Goal: Task Accomplishment & Management: Complete application form

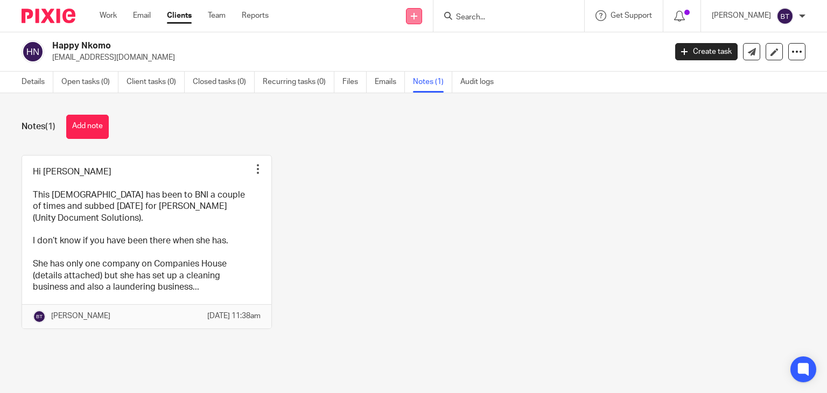
click at [417, 13] on icon at bounding box center [414, 16] width 6 height 6
click at [449, 88] on link "Add client" at bounding box center [439, 82] width 66 height 16
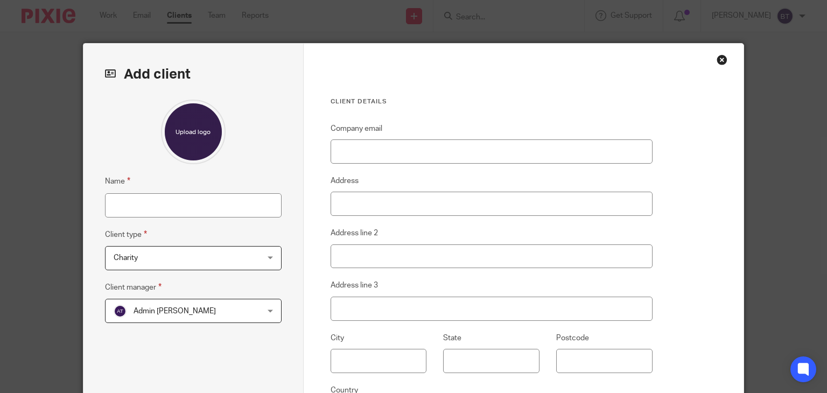
click at [717, 60] on div "Close this dialog window" at bounding box center [721, 59] width 11 height 11
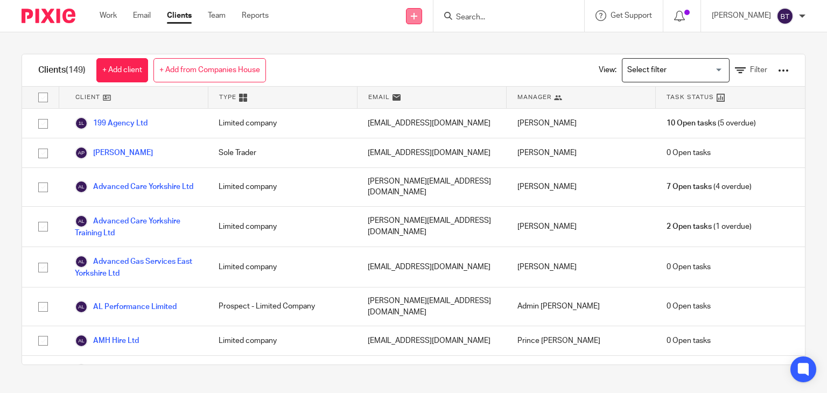
click at [417, 14] on icon at bounding box center [414, 16] width 6 height 6
click at [429, 79] on link "Add client" at bounding box center [439, 82] width 66 height 16
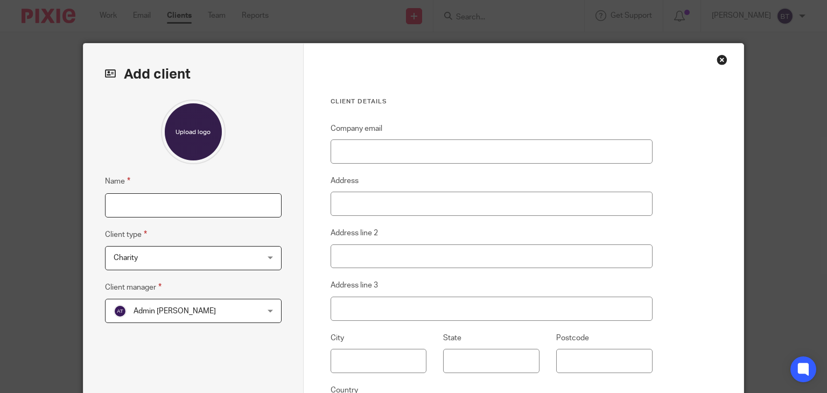
click at [211, 210] on input "Name" at bounding box center [193, 205] width 177 height 24
type input "EDE Services Ltd"
click at [156, 261] on span "Charity" at bounding box center [181, 258] width 134 height 23
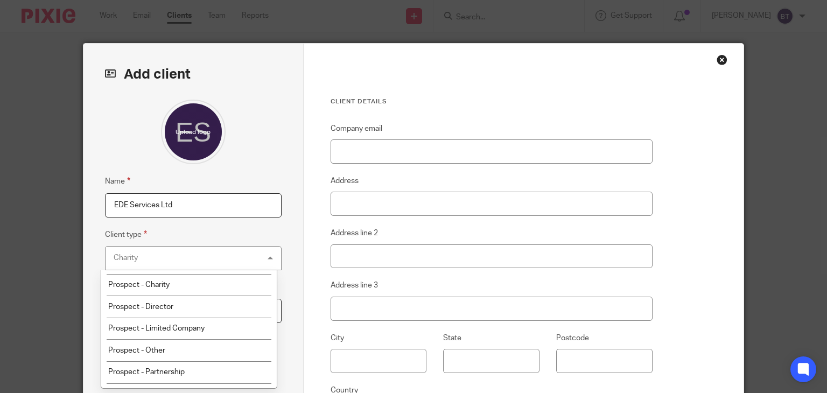
scroll to position [151, 0]
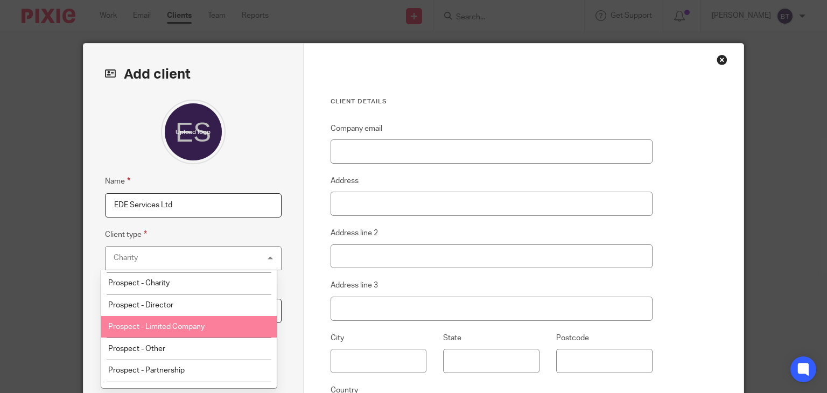
click at [240, 328] on li "Prospect - Limited Company" at bounding box center [188, 327] width 175 height 22
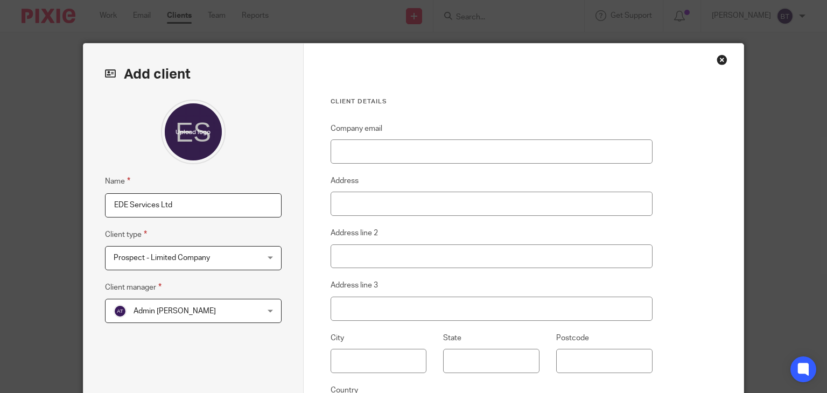
click at [269, 313] on div "Admin Turpin Admin Turpin" at bounding box center [193, 311] width 177 height 24
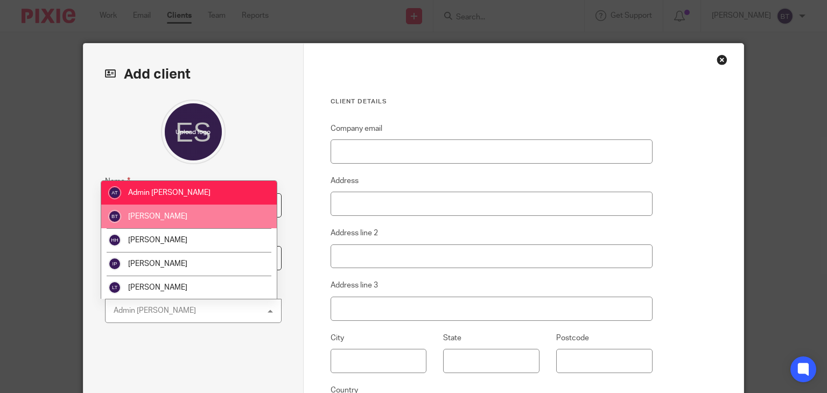
click at [244, 215] on li "[PERSON_NAME]" at bounding box center [188, 217] width 175 height 24
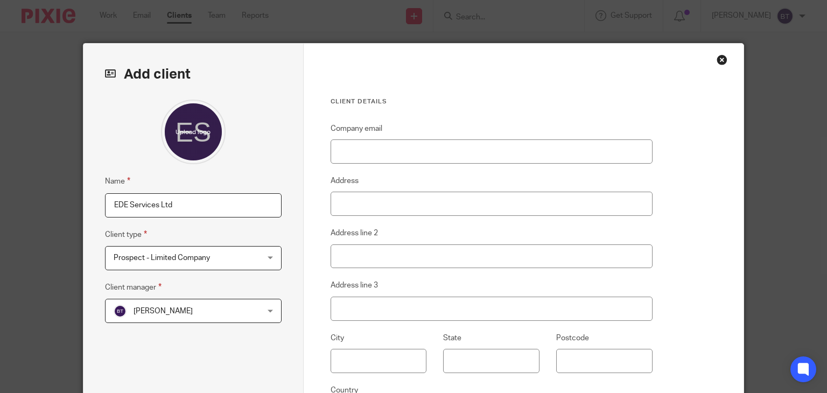
click at [382, 136] on fieldset "Company email" at bounding box center [491, 142] width 322 height 41
click at [377, 154] on input "Company email" at bounding box center [491, 151] width 322 height 24
type input "[PERSON_NAME][EMAIL_ADDRESS][DOMAIN_NAME]"
paste input "South Cave Business Park Sand Lane, South Cave, Brough, England, HU15 2JQ"
drag, startPoint x: 565, startPoint y: 202, endPoint x: 601, endPoint y: 201, distance: 35.5
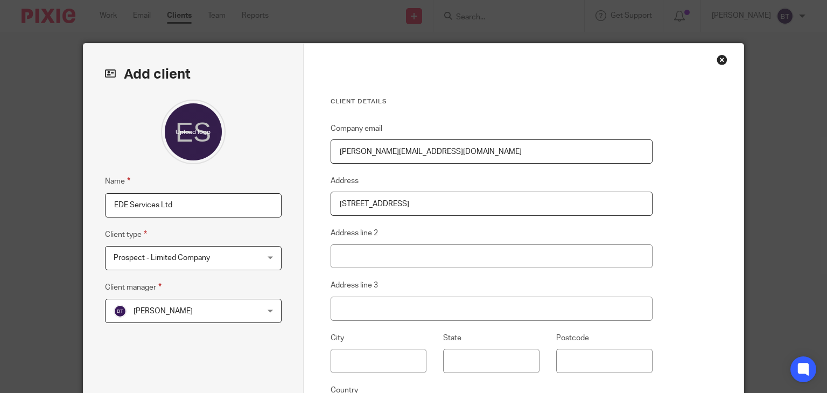
click at [601, 201] on input "South Cave Business Park Sand Lane, South Cave, Brough, England, HU15 2JQ" at bounding box center [491, 204] width 322 height 24
type input "[GEOGRAPHIC_DATA], [GEOGRAPHIC_DATA], [GEOGRAPHIC_DATA], [GEOGRAPHIC_DATA],"
click at [599, 368] on input "Postcode" at bounding box center [604, 361] width 96 height 24
paste input "HU15 2JQ"
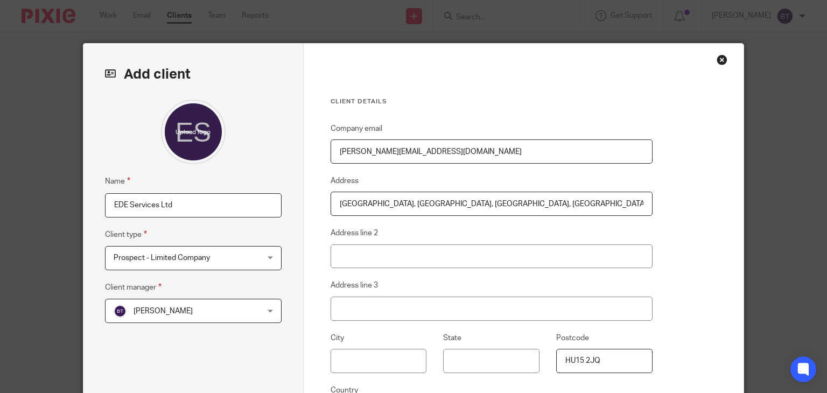
type input "HU15 2JQ"
click at [758, 307] on div "Add client Name EDE Services Ltd Client type Prospect - Limited Company Prospec…" at bounding box center [413, 196] width 827 height 393
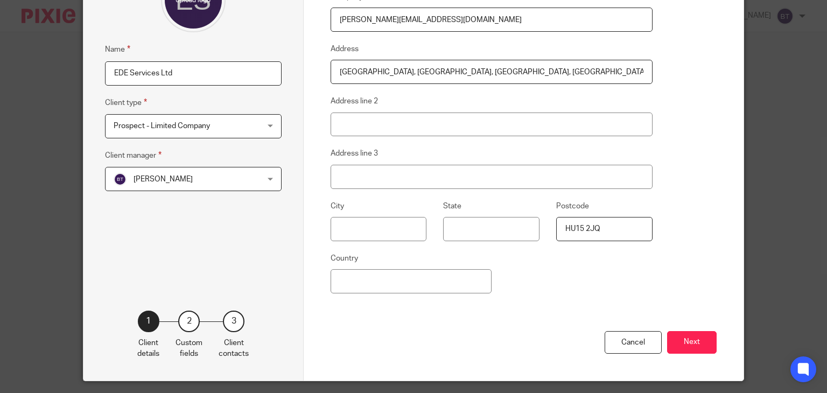
scroll to position [161, 0]
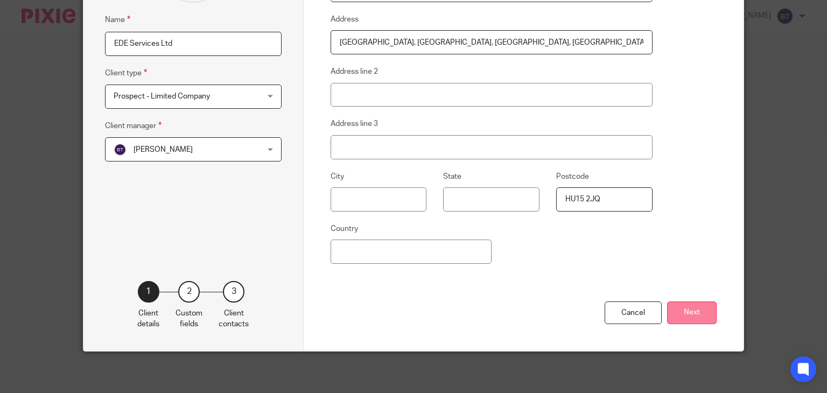
click at [695, 306] on button "Next" at bounding box center [692, 312] width 50 height 23
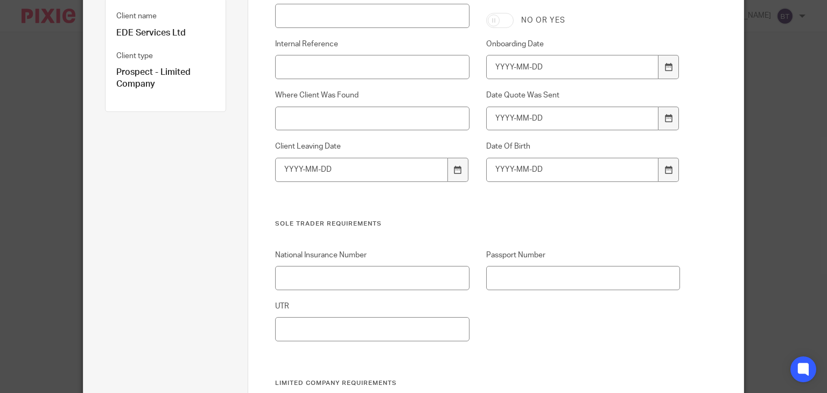
scroll to position [0, 0]
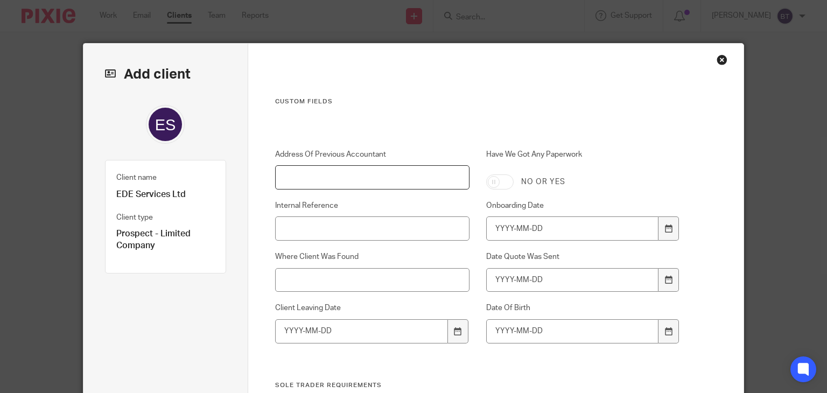
click at [288, 177] on input "Address Of Previous Accountant" at bounding box center [372, 177] width 194 height 24
type input "n/a"
click at [288, 280] on input "Where Client Was Found" at bounding box center [372, 280] width 194 height 24
type input "BNI/Client - Refferal From Yates"
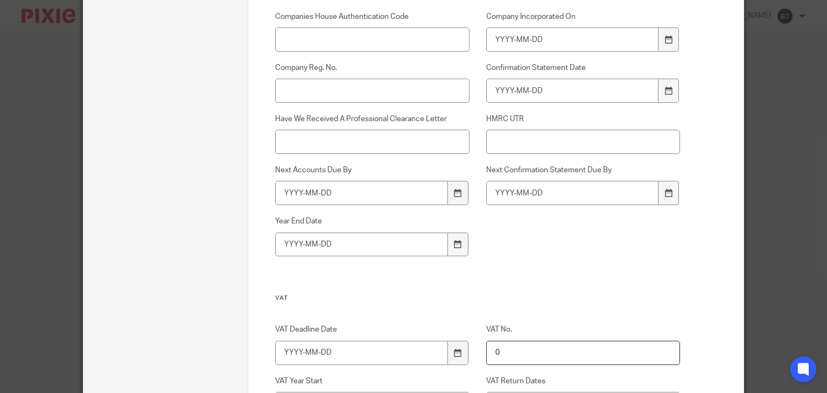
scroll to position [560, 0]
click at [307, 87] on input "Company Reg. No." at bounding box center [372, 90] width 194 height 24
paste input "16442124"
type input "16442124"
click at [549, 43] on input "Company Incorporated On" at bounding box center [572, 39] width 172 height 24
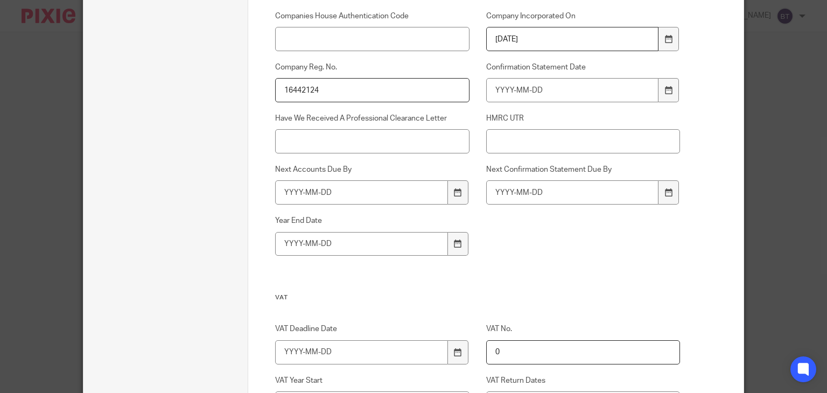
type input "2025-05-10"
click at [544, 102] on input "Confirmation Statement Date" at bounding box center [572, 90] width 172 height 24
type input "2026-05-09"
click at [369, 192] on input "Next Accounts Due By" at bounding box center [361, 192] width 172 height 24
type input "2027-02-10"
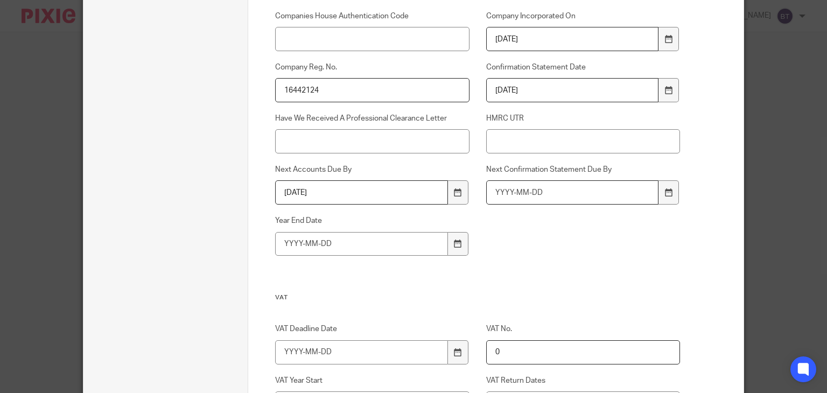
click at [506, 198] on input "Next Confirmation Statement Due By" at bounding box center [572, 192] width 172 height 24
type input "2026-05-23"
click at [355, 251] on input "Year End Date" at bounding box center [361, 244] width 172 height 24
type input "2026-05-31"
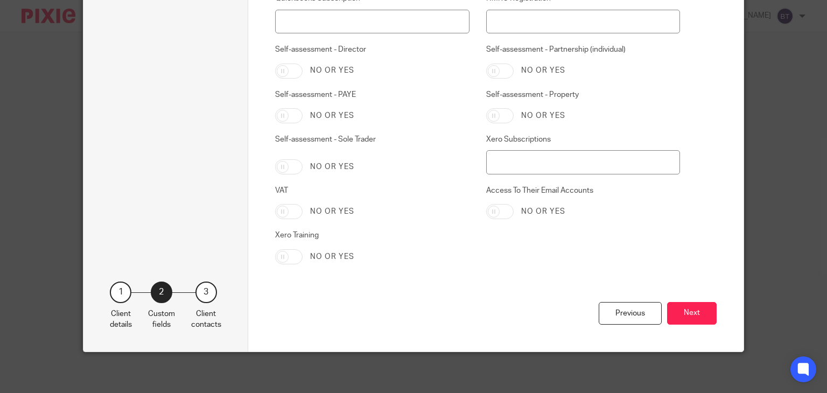
scroll to position [2336, 0]
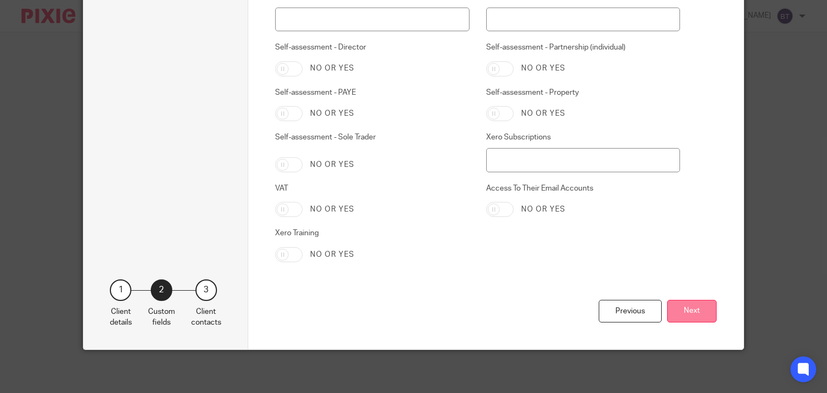
click at [681, 313] on button "Next" at bounding box center [692, 311] width 50 height 23
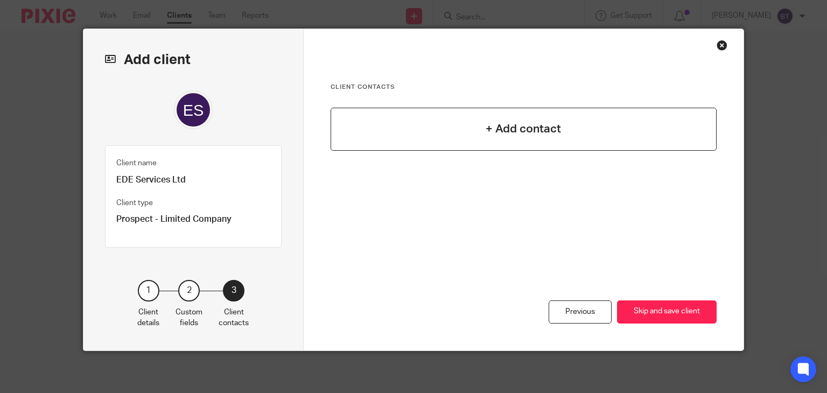
click at [530, 132] on h4 "+ Add contact" at bounding box center [522, 129] width 75 height 17
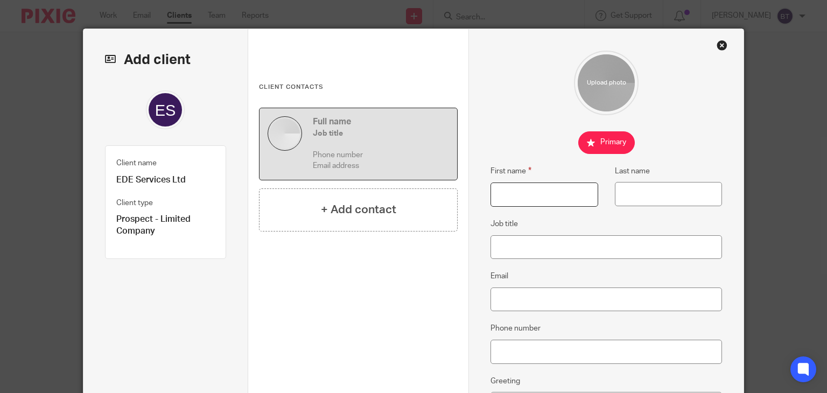
click at [506, 202] on input "First name" at bounding box center [543, 194] width 107 height 24
type input "Elliott"
type input "Dunning"
type input "O"
type input "Director"
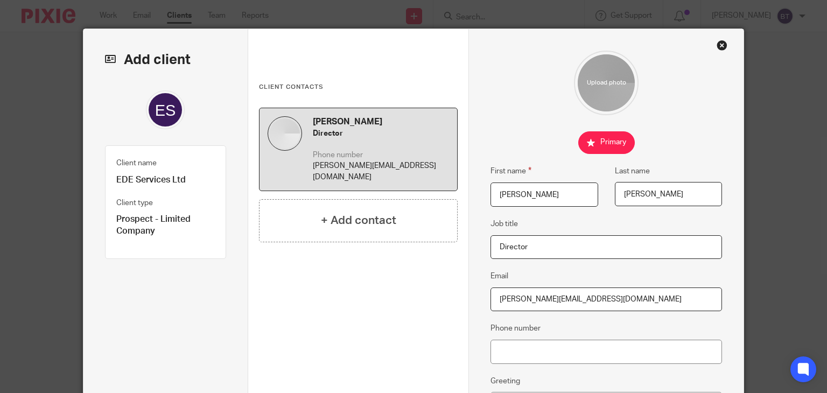
type input "[PERSON_NAME][EMAIL_ADDRESS][DOMAIN_NAME]"
click at [589, 354] on input "Phone number" at bounding box center [605, 352] width 231 height 24
click at [526, 354] on input "077" at bounding box center [605, 352] width 231 height 24
type input "0"
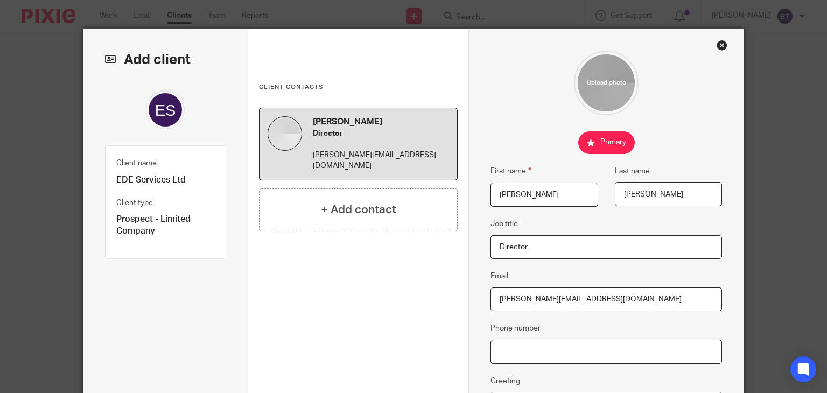
paste input "7592927700"
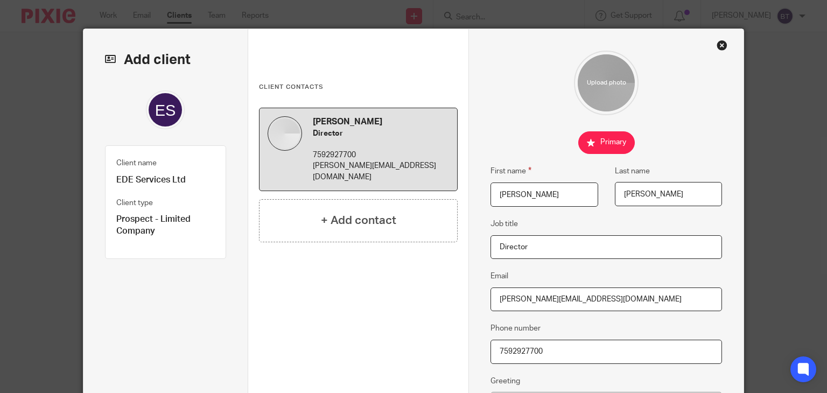
click at [497, 355] on input "7592927700" at bounding box center [605, 352] width 231 height 24
type input "07592927700"
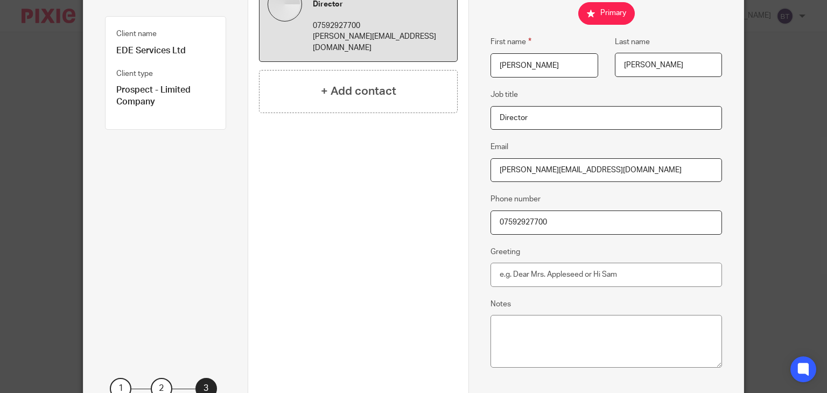
scroll to position [241, 0]
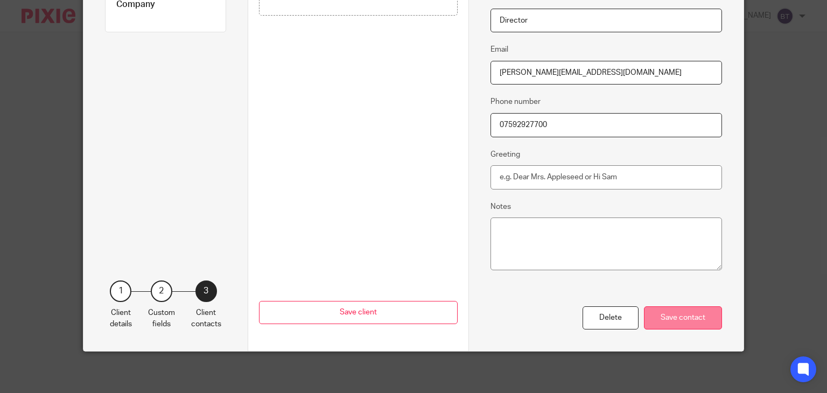
click at [679, 322] on div "Save contact" at bounding box center [683, 317] width 78 height 23
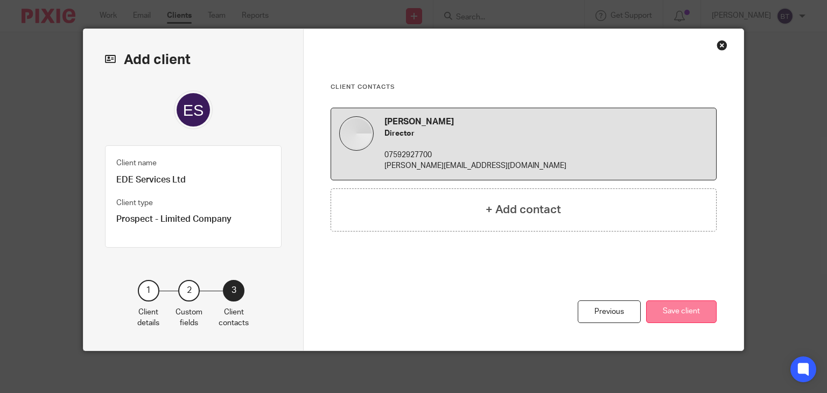
click at [682, 313] on button "Save client" at bounding box center [681, 311] width 71 height 23
click at [695, 305] on button "Save client" at bounding box center [681, 311] width 71 height 23
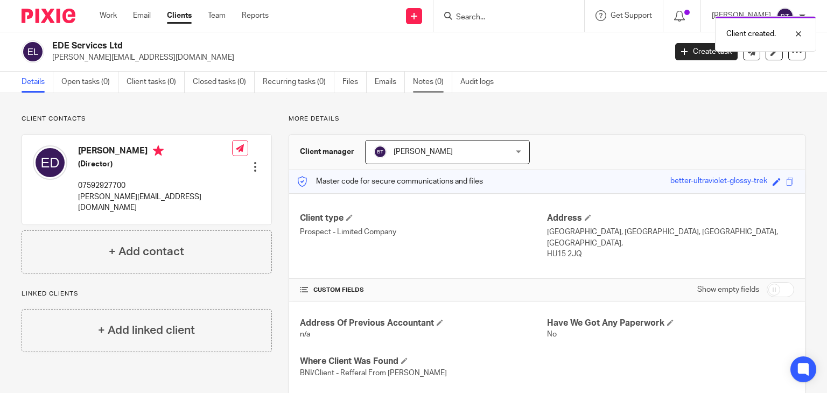
click at [417, 87] on link "Notes (0)" at bounding box center [432, 82] width 39 height 21
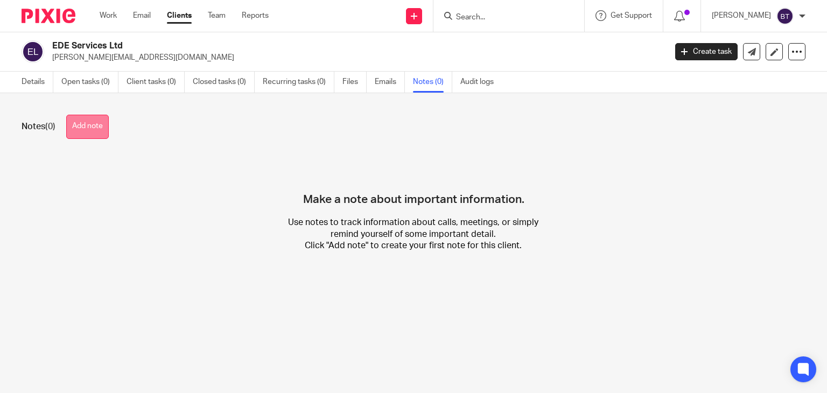
click at [76, 136] on button "Add note" at bounding box center [87, 127] width 43 height 24
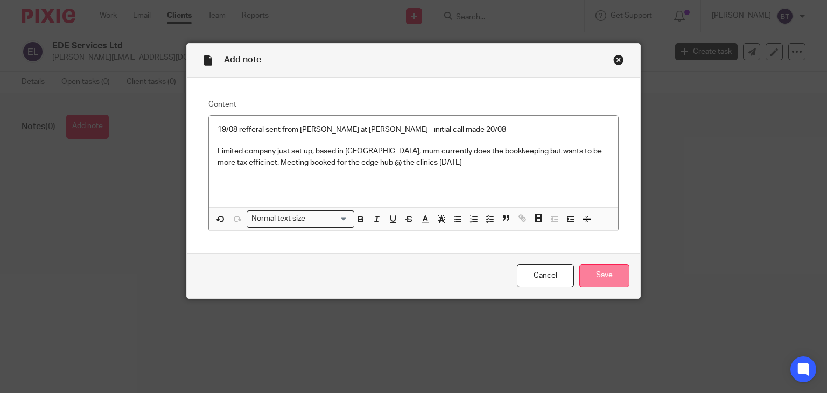
click at [597, 269] on input "Save" at bounding box center [604, 275] width 50 height 23
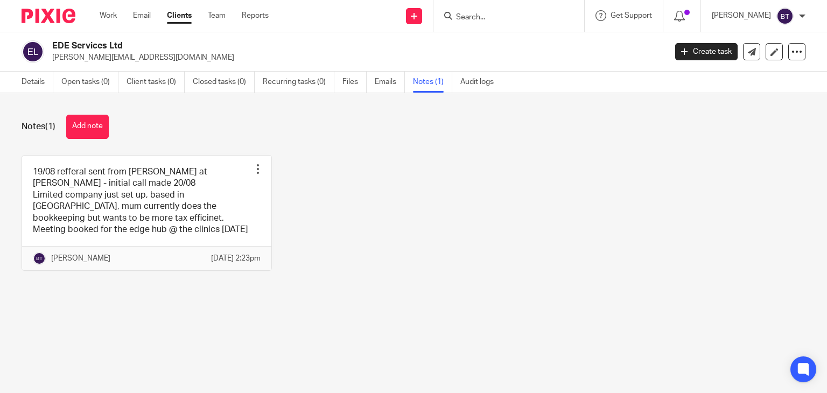
click at [185, 13] on link "Clients" at bounding box center [179, 15] width 25 height 11
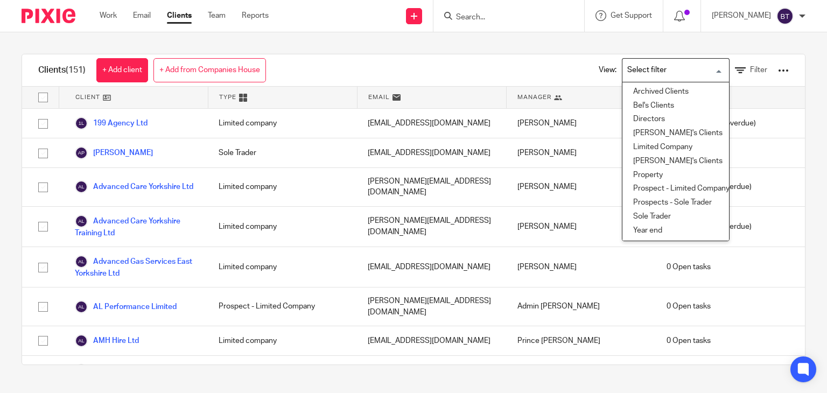
click at [701, 68] on input "Search for option" at bounding box center [673, 70] width 100 height 19
click at [676, 103] on li "Bel's Clients" at bounding box center [675, 106] width 107 height 14
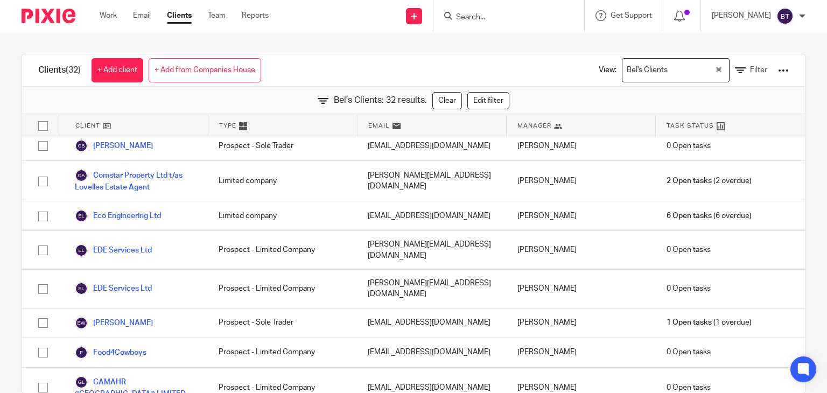
scroll to position [207, 0]
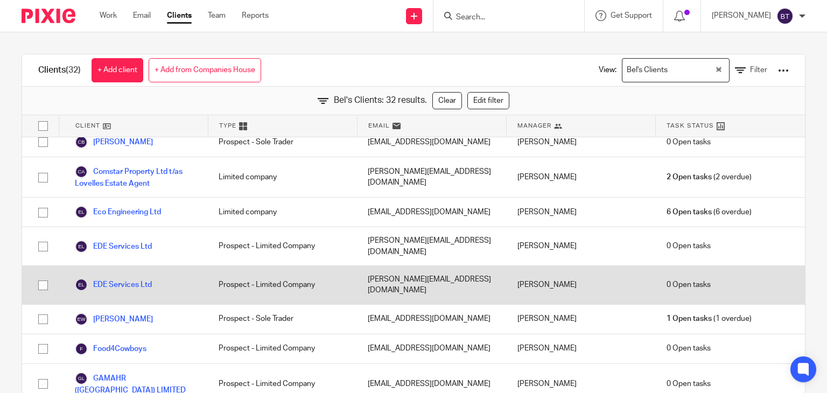
click at [470, 269] on div "[PERSON_NAME][EMAIL_ADDRESS][DOMAIN_NAME]" at bounding box center [431, 285] width 149 height 38
click at [139, 278] on link "EDE Services Ltd" at bounding box center [113, 284] width 77 height 13
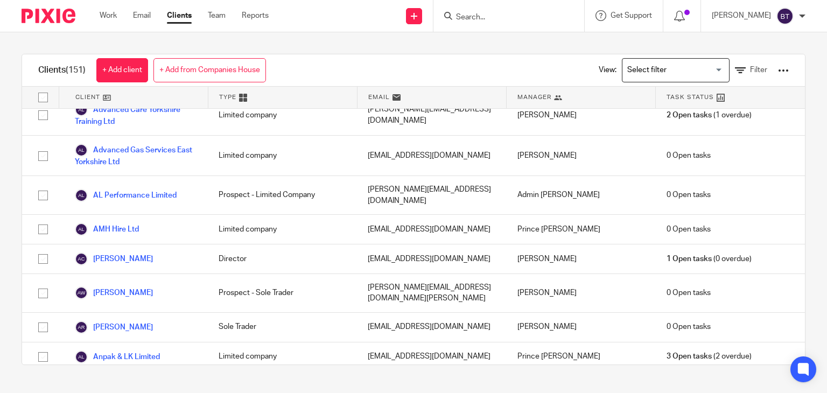
scroll to position [129, 0]
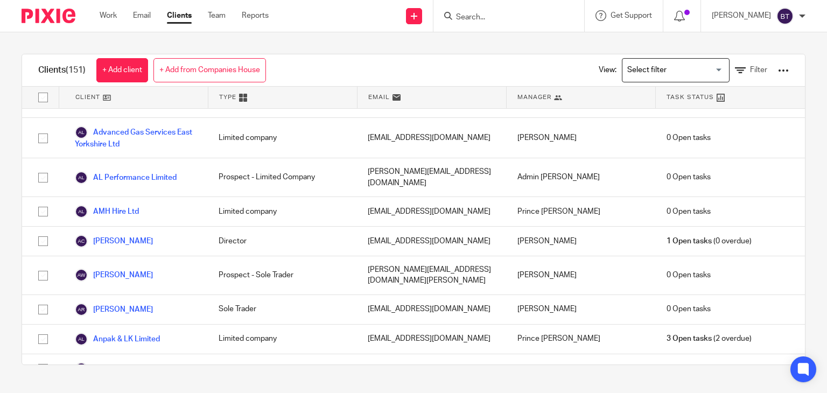
click at [699, 76] on input "Search for option" at bounding box center [673, 70] width 100 height 19
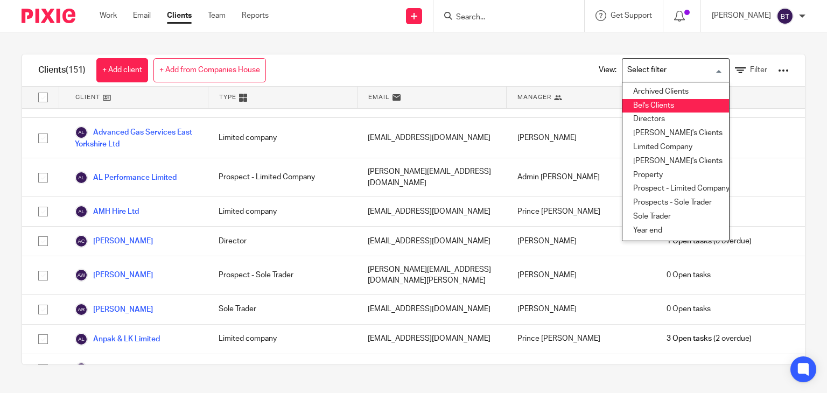
click at [681, 104] on li "Bel's Clients" at bounding box center [675, 106] width 107 height 14
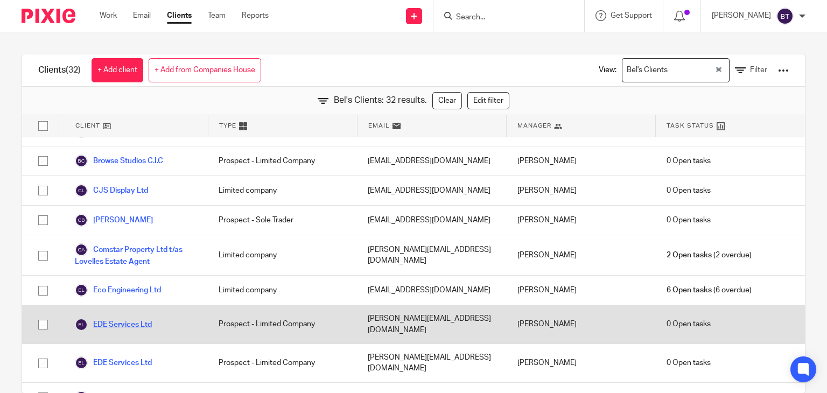
click at [139, 318] on link "EDE Services Ltd" at bounding box center [113, 324] width 77 height 13
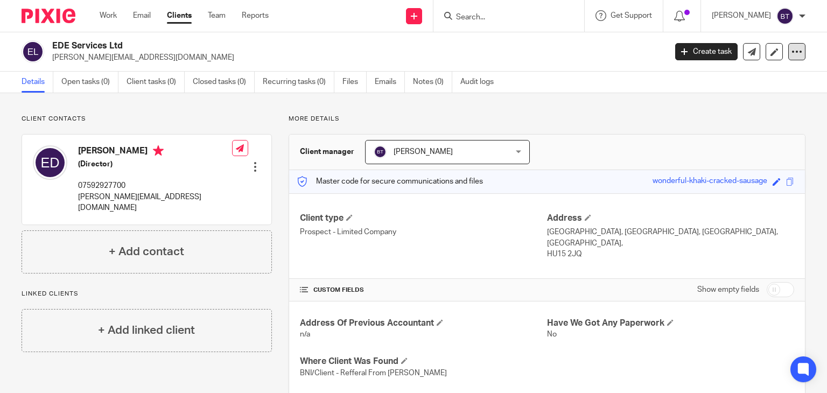
click at [791, 50] on icon at bounding box center [796, 51] width 11 height 11
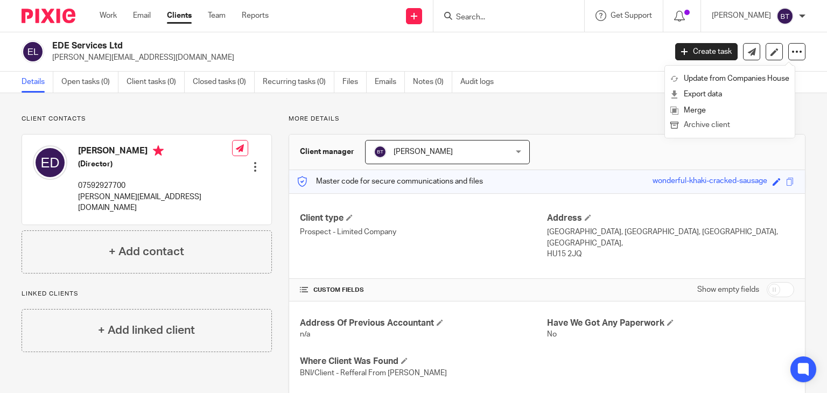
click at [732, 125] on button "Archive client" at bounding box center [729, 125] width 119 height 14
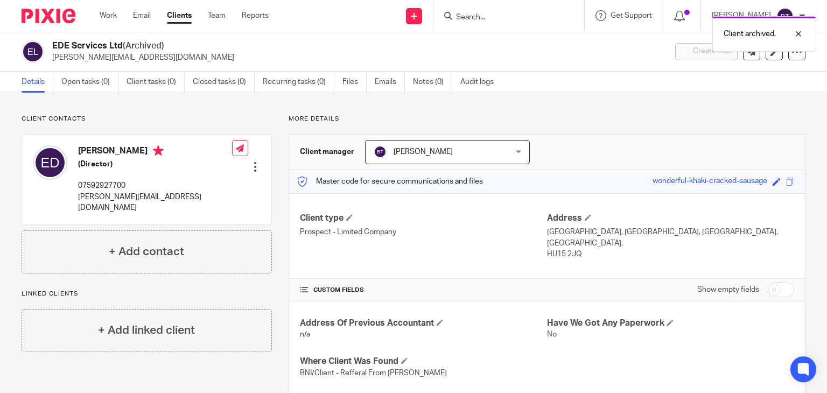
click at [179, 28] on div "Work Email Clients Team Reports Work Email Clients Team Reports Settings" at bounding box center [187, 16] width 196 height 32
click at [177, 11] on link "Clients" at bounding box center [179, 15] width 25 height 11
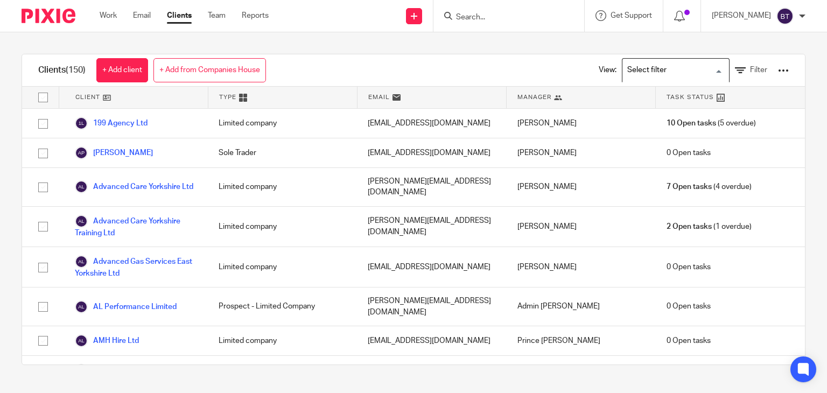
click at [659, 79] on input "Search for option" at bounding box center [673, 70] width 100 height 19
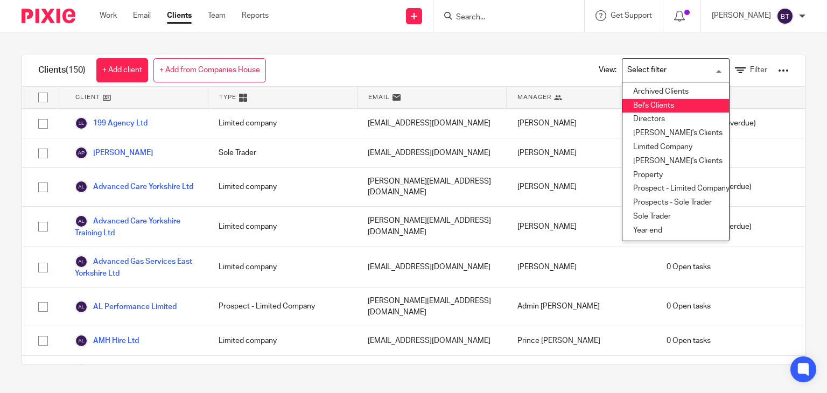
click at [649, 110] on li "Bel's Clients" at bounding box center [675, 106] width 107 height 14
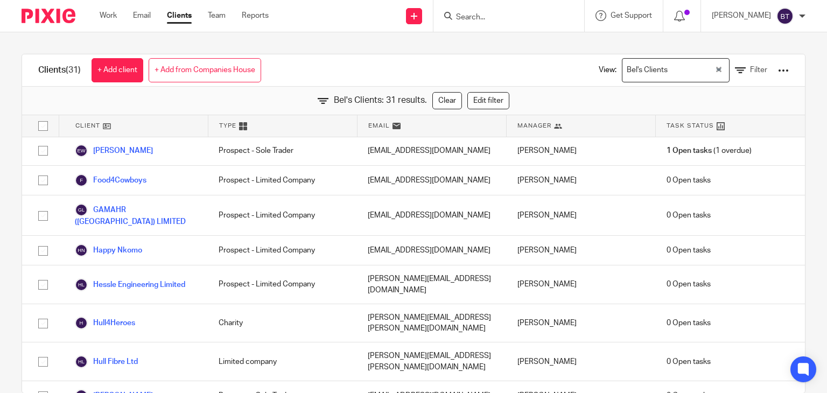
scroll to position [340, 0]
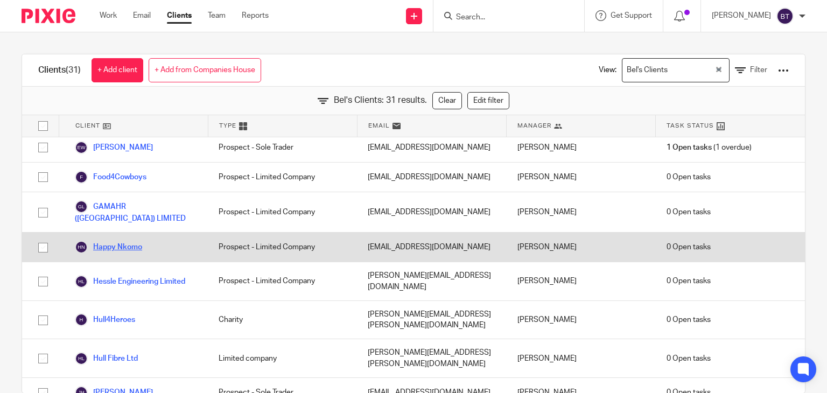
click at [123, 241] on link "Happy Nkomo" at bounding box center [108, 247] width 67 height 13
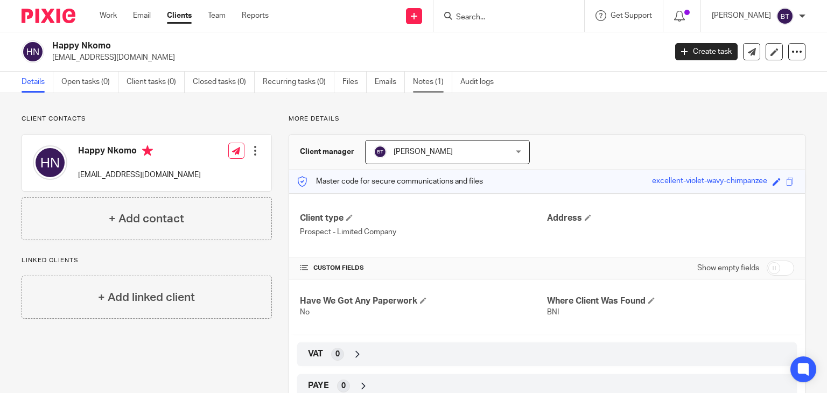
click at [424, 81] on link "Notes (1)" at bounding box center [432, 82] width 39 height 21
